Goal: Navigation & Orientation: Find specific page/section

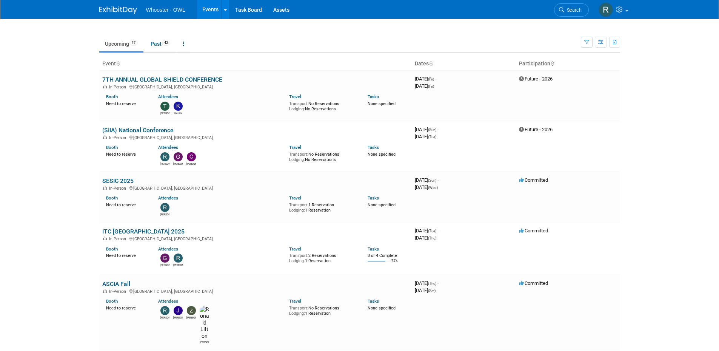
click at [81, 223] on body "Whooster - OWL Events Recently Viewed Events: NRTCCA Annual Conference [GEOGRAP…" at bounding box center [359, 175] width 719 height 351
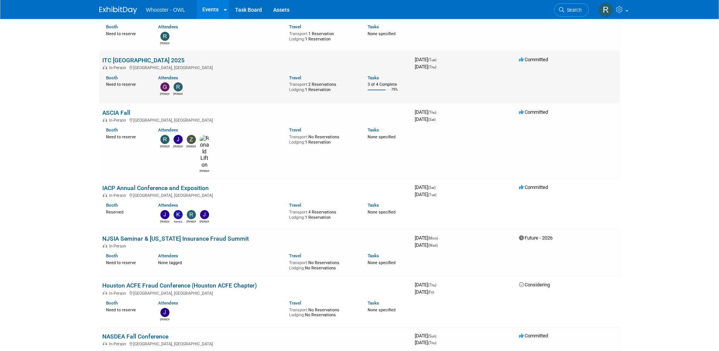
scroll to position [264, 0]
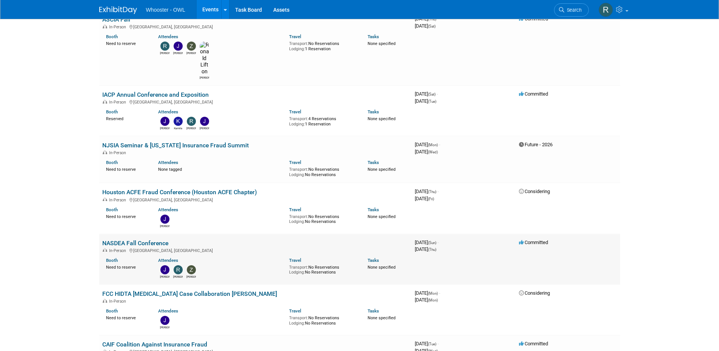
click at [147, 239] on link "NASDEA Fall Conference" at bounding box center [135, 242] width 66 height 7
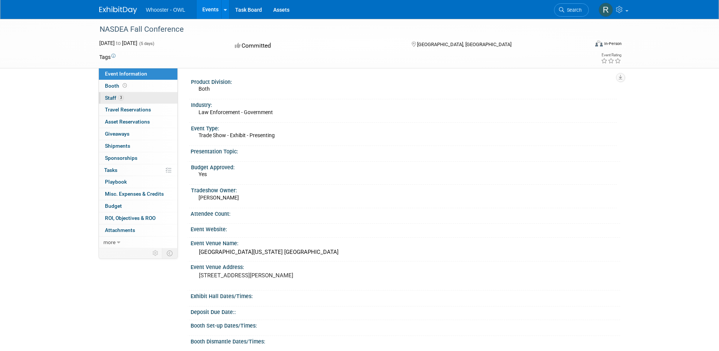
click at [110, 97] on span "Staff 3" at bounding box center [114, 98] width 19 height 6
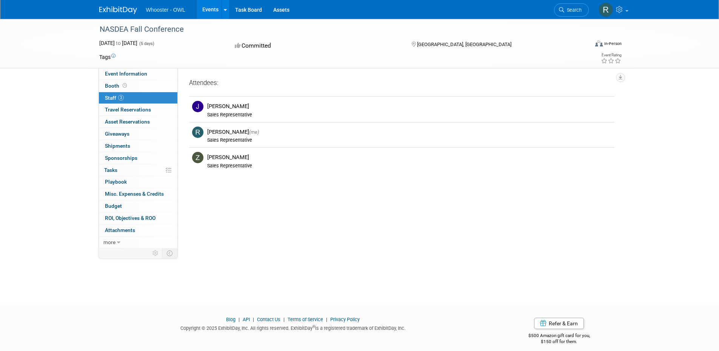
click at [66, 118] on div "NASDEA Fall Conference [DATE] to [DATE] (5 days) [DATE] to [DATE] Committed [GE…" at bounding box center [359, 155] width 719 height 272
